Goal: Task Accomplishment & Management: Manage account settings

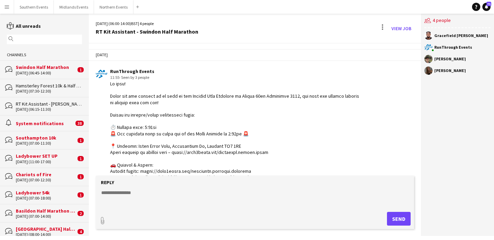
scroll to position [585, 0]
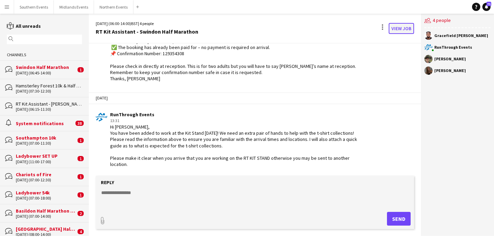
click at [398, 27] on link "View Job" at bounding box center [401, 28] width 25 height 11
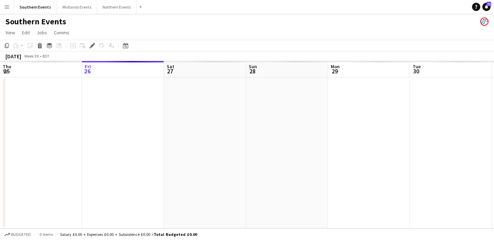
scroll to position [0, 236]
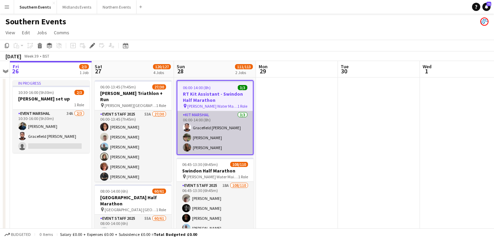
click at [237, 138] on app-card-role "Kit Marshal [DATE] 06:00-14:00 (8h) Gracefield [PERSON_NAME] [PERSON_NAME] [PER…" at bounding box center [215, 132] width 76 height 43
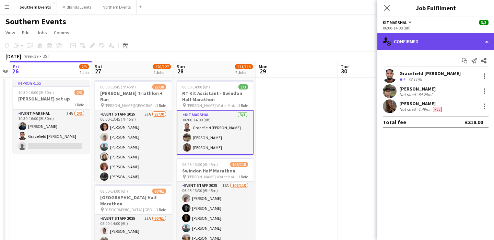
click at [434, 38] on div "single-neutral-actions-check-2 Confirmed" at bounding box center [436, 41] width 117 height 16
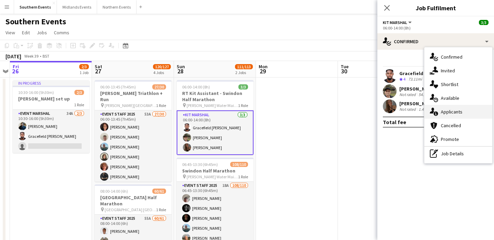
click at [457, 114] on span "Applicants" at bounding box center [452, 112] width 22 height 6
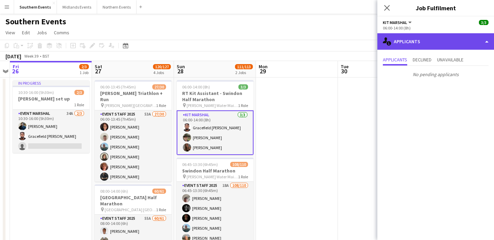
click at [420, 47] on div "single-neutral-actions-information Applicants" at bounding box center [436, 41] width 117 height 16
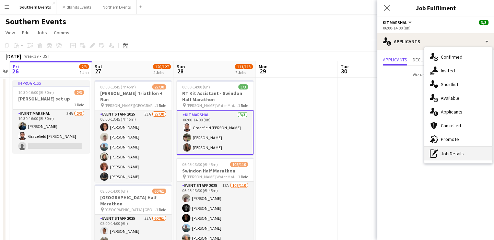
click at [450, 159] on div "pen-write Job Details" at bounding box center [459, 154] width 68 height 14
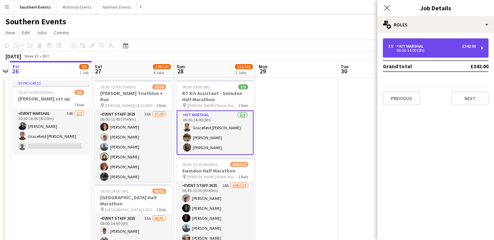
click at [437, 51] on div "06:00-14:00 (8h)" at bounding box center [433, 50] width 88 height 3
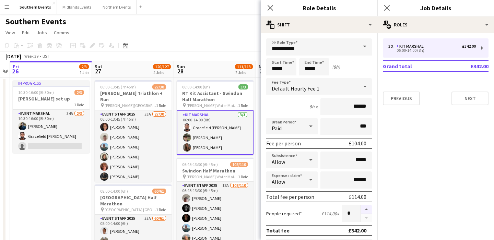
click at [366, 209] on button "button" at bounding box center [366, 209] width 11 height 9
type input "*"
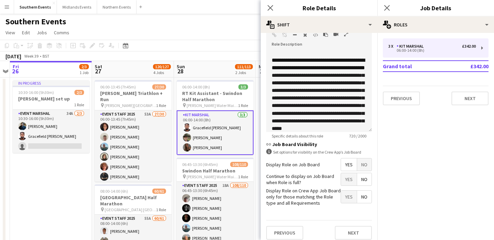
scroll to position [224, 0]
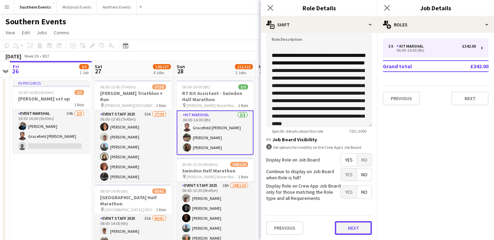
click at [348, 231] on button "Next" at bounding box center [353, 228] width 37 height 14
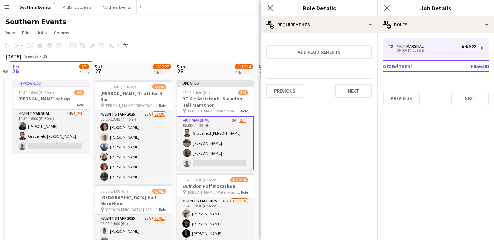
scroll to position [0, 0]
click at [354, 89] on button "Next" at bounding box center [353, 91] width 37 height 14
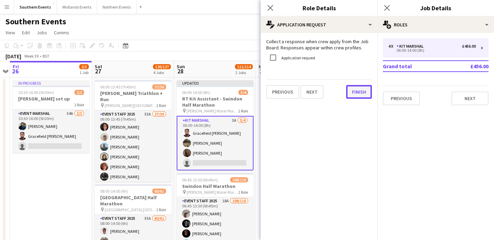
click at [355, 89] on button "Finish" at bounding box center [359, 92] width 26 height 14
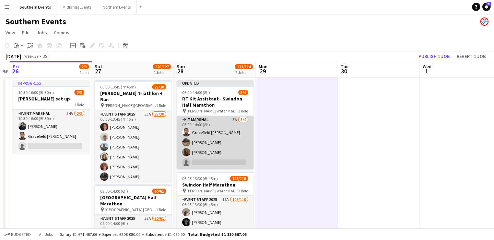
click at [245, 136] on app-card-role "Kit Marshal 3A [DATE] 06:00-14:00 (8h) Gracefield [PERSON_NAME] [PERSON_NAME] […" at bounding box center [215, 142] width 77 height 53
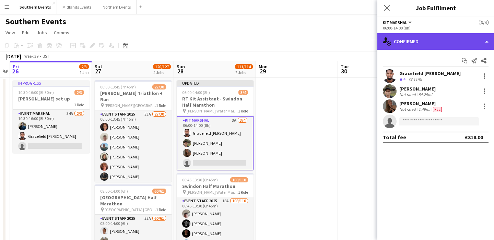
click at [413, 36] on div "single-neutral-actions-check-2 Confirmed" at bounding box center [436, 41] width 117 height 16
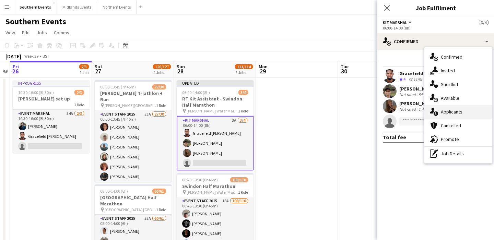
click at [452, 112] on span "Applicants" at bounding box center [452, 112] width 22 height 6
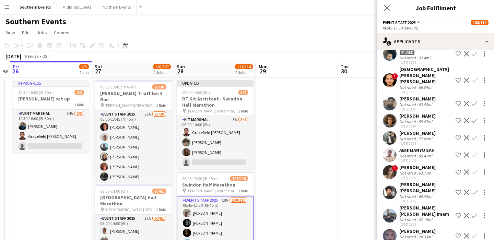
scroll to position [141, 0]
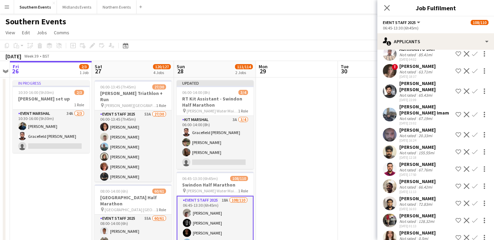
click at [429, 236] on div "0.5mi" at bounding box center [423, 238] width 12 height 5
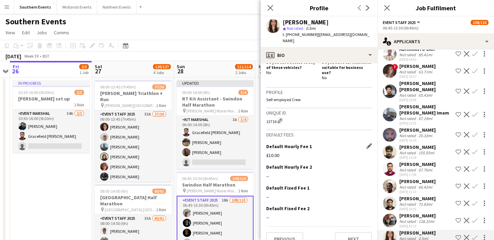
scroll to position [243, 0]
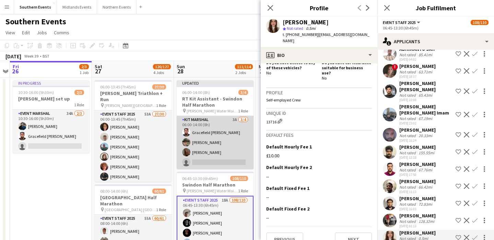
click at [228, 147] on app-card-role "Kit Marshal 3A [DATE] 06:00-14:00 (8h) Gracefield [PERSON_NAME] [PERSON_NAME] […" at bounding box center [215, 142] width 77 height 53
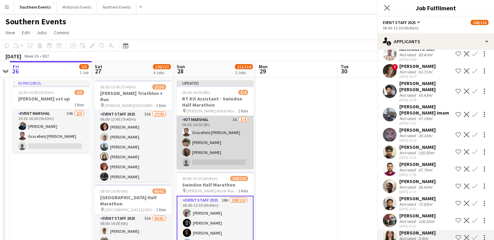
scroll to position [0, 0]
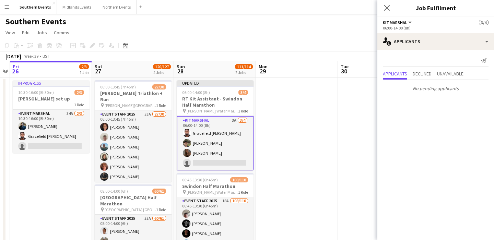
click at [225, 170] on app-card-role "Kit Marshal 3A [DATE] 06:00-14:00 (8h) Gracefield [PERSON_NAME] [PERSON_NAME] […" at bounding box center [215, 143] width 77 height 55
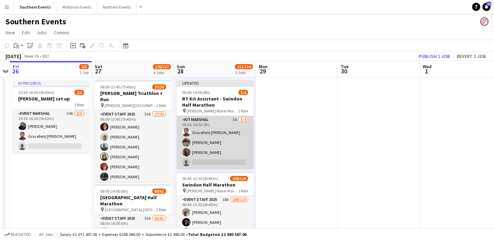
click at [240, 146] on app-card-role "Kit Marshal 3A [DATE] 06:00-14:00 (8h) Gracefield [PERSON_NAME] [PERSON_NAME] […" at bounding box center [215, 142] width 77 height 53
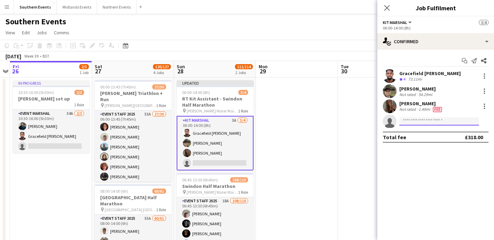
click at [414, 121] on input at bounding box center [439, 121] width 80 height 8
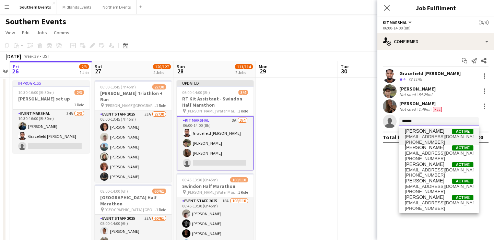
type input "******"
click at [447, 133] on span "[PERSON_NAME] Active" at bounding box center [439, 131] width 69 height 6
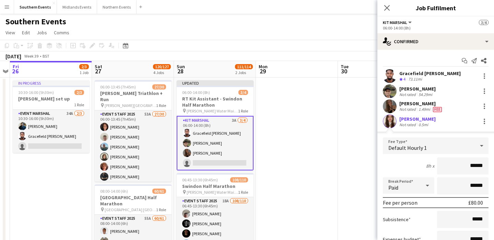
scroll to position [64, 0]
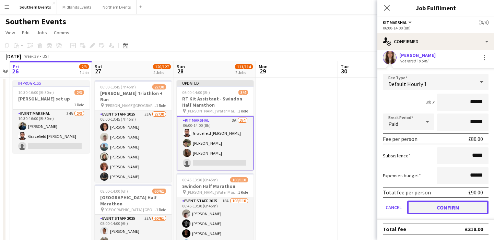
click at [449, 206] on button "Confirm" at bounding box center [447, 208] width 81 height 14
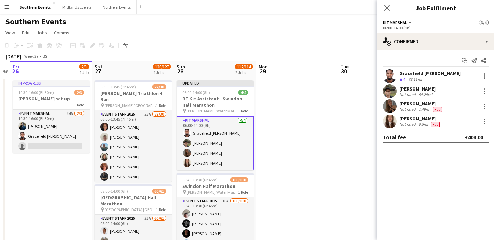
scroll to position [0, 0]
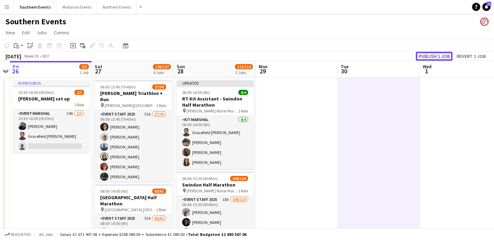
click at [431, 53] on button "Publish 1 job" at bounding box center [434, 56] width 37 height 9
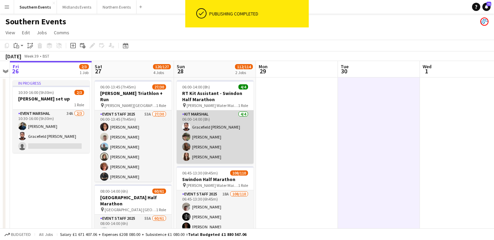
click at [239, 140] on app-card-role "Kit Marshal [DATE] 06:00-14:00 (8h) Gracefield [PERSON_NAME] [PERSON_NAME] [PER…" at bounding box center [215, 137] width 77 height 53
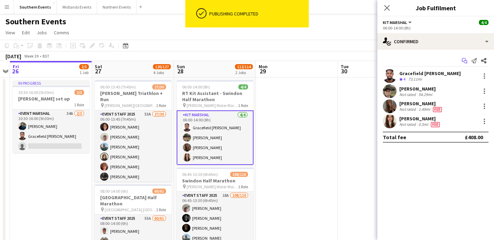
click at [463, 61] on icon "Start chat" at bounding box center [464, 60] width 5 height 5
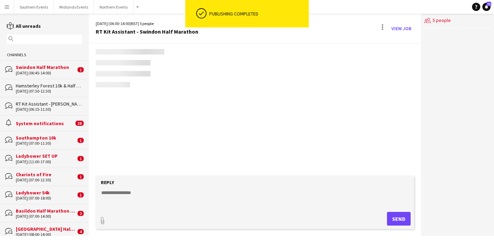
scroll to position [585, 0]
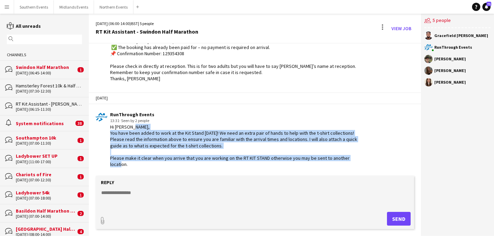
drag, startPoint x: 134, startPoint y: 165, endPoint x: 107, endPoint y: 135, distance: 40.1
click at [107, 135] on div "RunThrough Events 13:31 · Seen by 2 people Hi [PERSON_NAME], You have been adde…" at bounding box center [229, 140] width 266 height 56
copy div "You have been added to work at the Kit Stand [DATE]! We need an extra pair of h…"
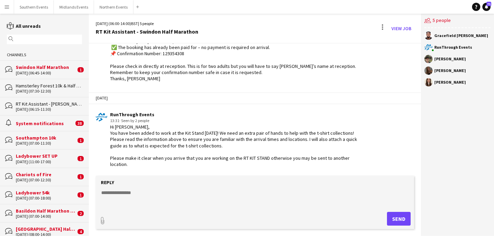
click at [124, 193] on textarea at bounding box center [257, 198] width 312 height 18
paste textarea "**********"
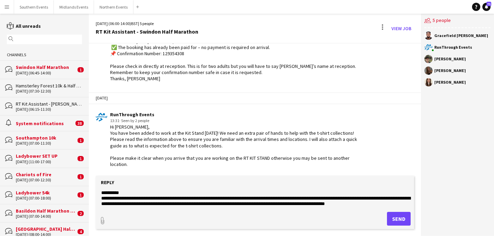
scroll to position [11, 0]
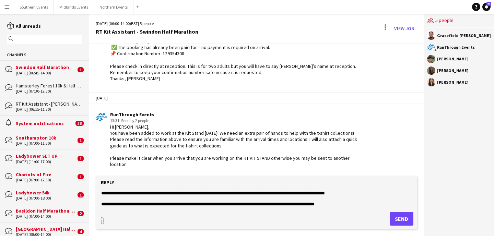
type textarea "**********"
click at [401, 223] on button "Send" at bounding box center [402, 219] width 24 height 14
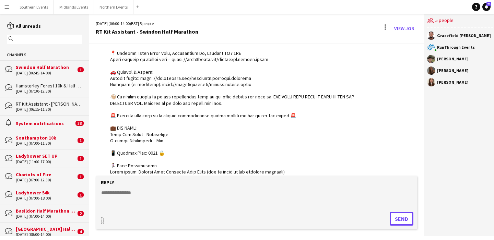
scroll to position [94, 0]
drag, startPoint x: 162, startPoint y: 139, endPoint x: 102, endPoint y: 128, distance: 61.7
click at [102, 128] on div "RunThrough Events 11:55 · Seen by 4 people" at bounding box center [230, 156] width 268 height 362
copy div "LES: Main Kit Sales - Gracefield T-shirt Collections – [PERSON_NAME] 📱 Shopi"
click at [117, 196] on textarea at bounding box center [257, 198] width 312 height 18
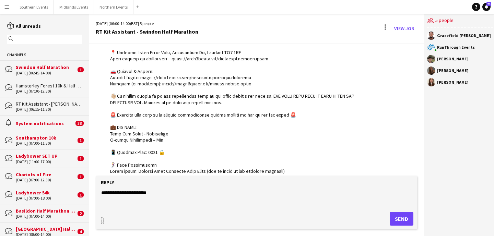
paste textarea "**********"
drag, startPoint x: 129, startPoint y: 199, endPoint x: 113, endPoint y: 199, distance: 16.5
click at [113, 199] on textarea "**********" at bounding box center [257, 198] width 312 height 18
click at [102, 203] on textarea "**********" at bounding box center [257, 198] width 312 height 18
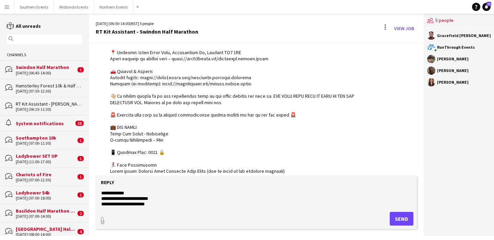
paste textarea "*********"
click at [185, 201] on textarea "**********" at bounding box center [257, 198] width 312 height 18
click at [183, 203] on textarea "**********" at bounding box center [257, 198] width 312 height 18
drag, startPoint x: 175, startPoint y: 206, endPoint x: 123, endPoint y: 205, distance: 51.5
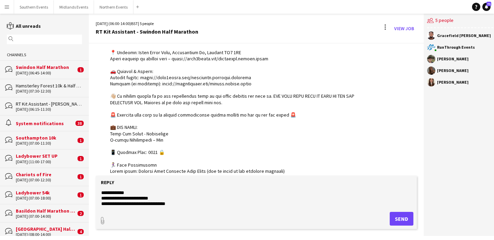
click at [123, 205] on textarea "**********" at bounding box center [257, 198] width 312 height 18
paste textarea "**********"
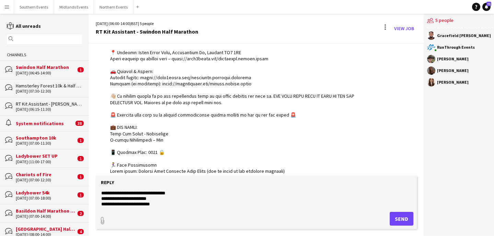
type textarea "**********"
click at [397, 216] on button "Send" at bounding box center [402, 219] width 24 height 14
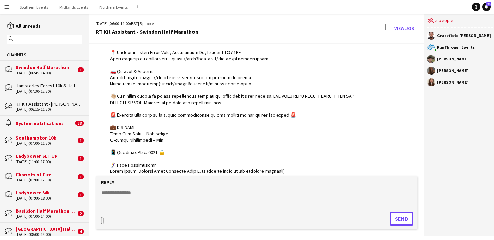
scroll to position [712, 0]
